Goal: Find specific page/section: Find specific page/section

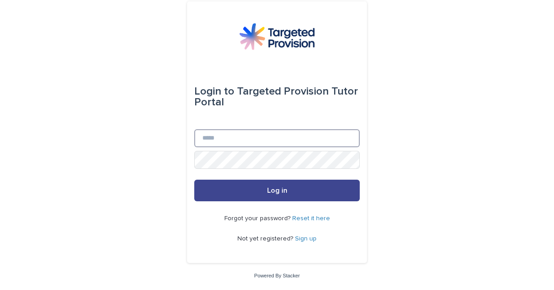
type input "**********"
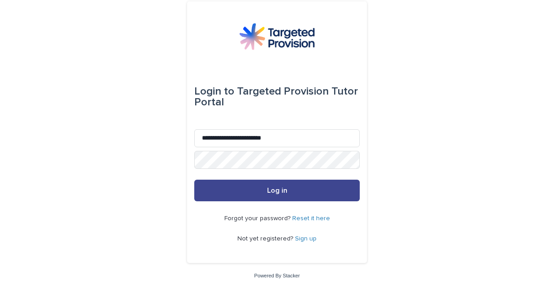
click at [256, 192] on button "Log in" at bounding box center [277, 191] width 166 height 22
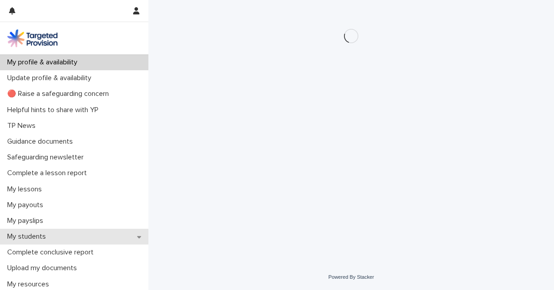
click at [35, 238] on p "My students" at bounding box center [28, 236] width 49 height 9
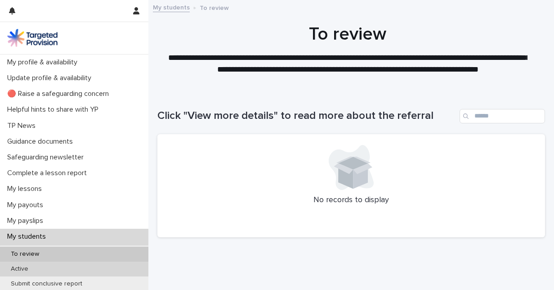
click at [54, 267] on div "Active" at bounding box center [74, 268] width 148 height 15
